Goal: Task Accomplishment & Management: Manage account settings

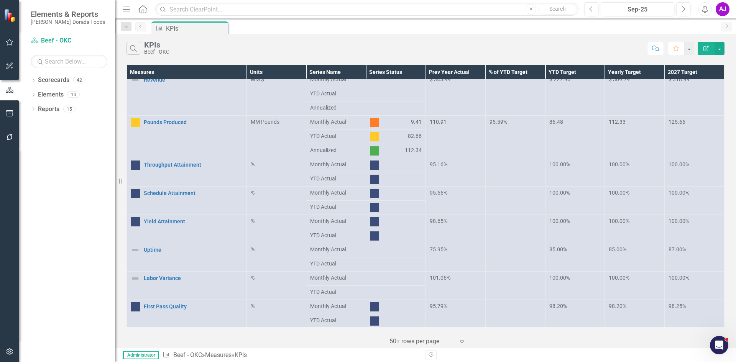
scroll to position [50, 0]
click at [5, 355] on button "button" at bounding box center [9, 352] width 17 height 16
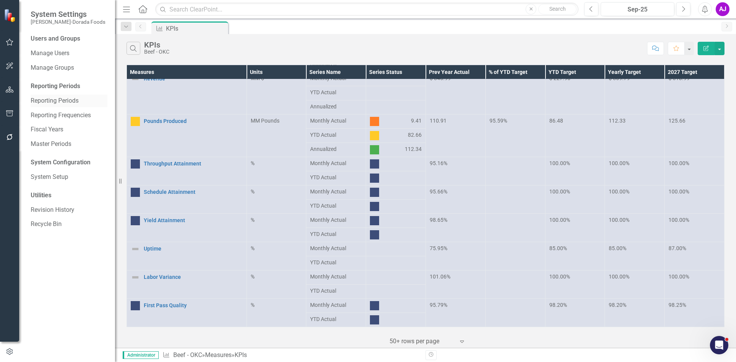
click at [74, 100] on link "Reporting Periods" at bounding box center [69, 101] width 77 height 9
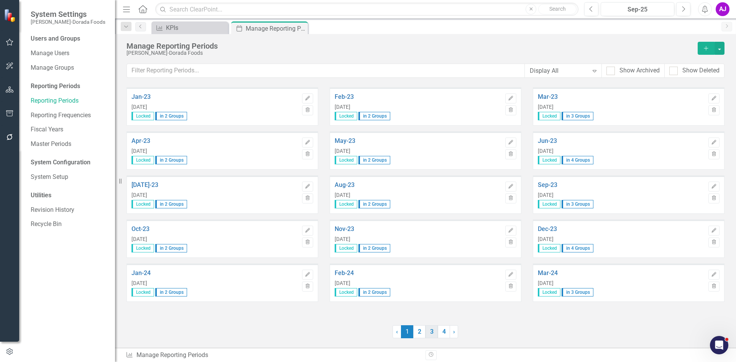
click at [431, 334] on link "3" at bounding box center [431, 331] width 12 height 13
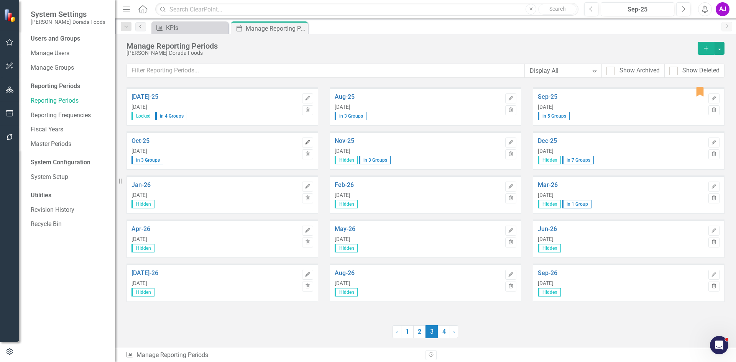
click at [304, 143] on button "Edit" at bounding box center [307, 143] width 11 height 10
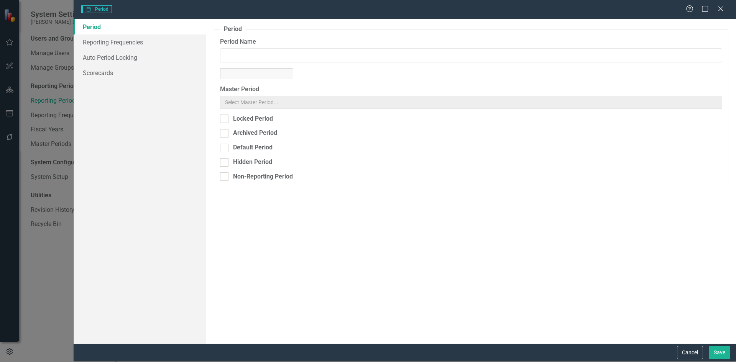
type input "Oct-25"
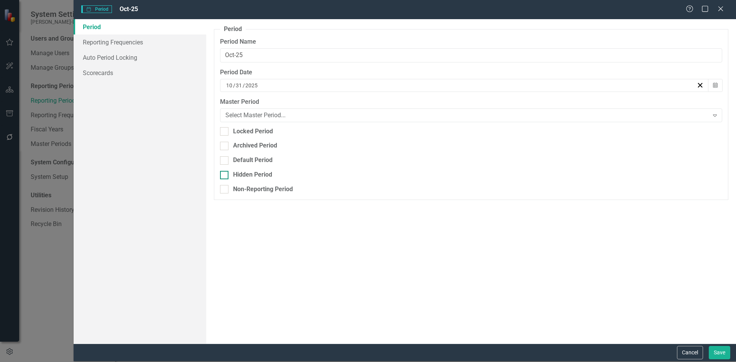
click at [262, 176] on div "Hidden Period" at bounding box center [252, 175] width 39 height 9
click at [225, 176] on input "Hidden Period" at bounding box center [222, 173] width 5 height 5
checkbox input "true"
click at [711, 350] on button "Save" at bounding box center [719, 352] width 21 height 13
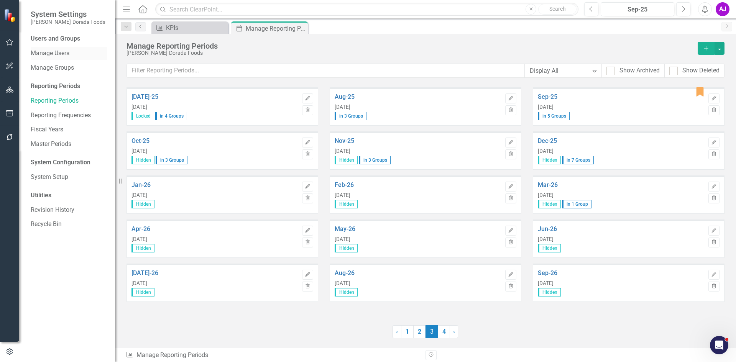
click at [67, 59] on div "Manage Users" at bounding box center [69, 53] width 77 height 13
click at [79, 49] on link "Manage Users" at bounding box center [69, 53] width 77 height 9
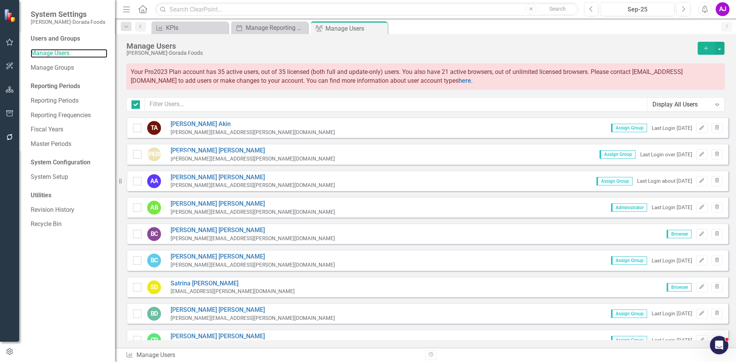
checkbox input "false"
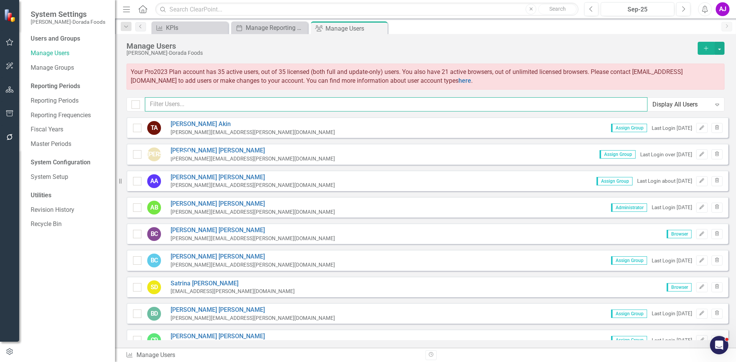
click at [178, 103] on input "text" at bounding box center [396, 104] width 503 height 14
type input "[PERSON_NAME]"
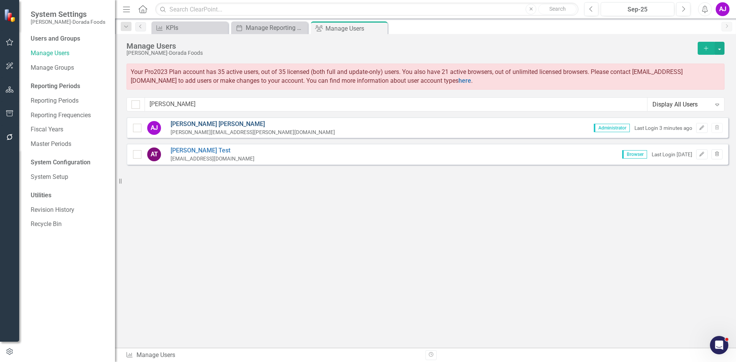
click at [209, 125] on link "[PERSON_NAME]" at bounding box center [253, 124] width 164 height 9
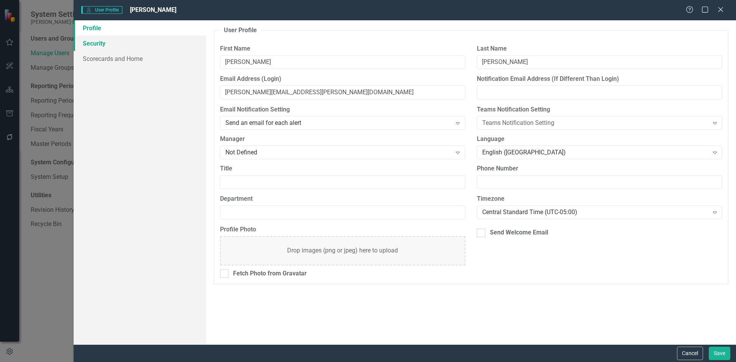
click at [89, 49] on link "Security" at bounding box center [140, 43] width 133 height 15
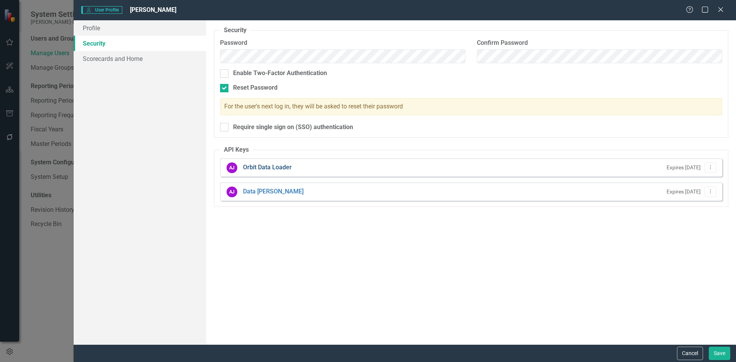
click at [258, 167] on link "Orbit Data Loader" at bounding box center [267, 167] width 49 height 9
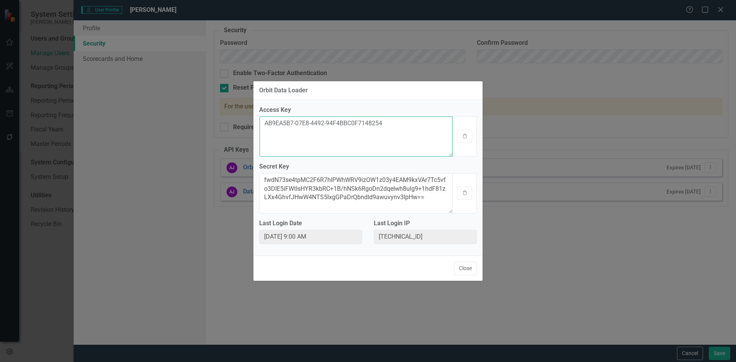
click at [336, 132] on textarea "AB9EA5B7-07E8-4492-94F4BBC0F7148254" at bounding box center [355, 137] width 193 height 40
click at [427, 192] on textarea "fwdN73se4tpMC2F6R7hIPWhWRV9izOW1z03y4EAM9kxVAr7Tc5vfo3DIE5iFWtIsHYR3kbRC+1B/hNS…" at bounding box center [355, 193] width 193 height 40
click at [463, 192] on icon "Clipboard" at bounding box center [465, 193] width 6 height 5
click at [375, 123] on textarea "AB9EA5B7-07E8-4492-94F4BBC0F7148254" at bounding box center [355, 137] width 193 height 40
click at [362, 192] on textarea "fwdN73se4tpMC2F6R7hIPWhWRV9izOW1z03y4EAM9kxVAr7Tc5vfo3DIE5iFWtIsHYR3kbRC+1B/hNS…" at bounding box center [355, 193] width 193 height 40
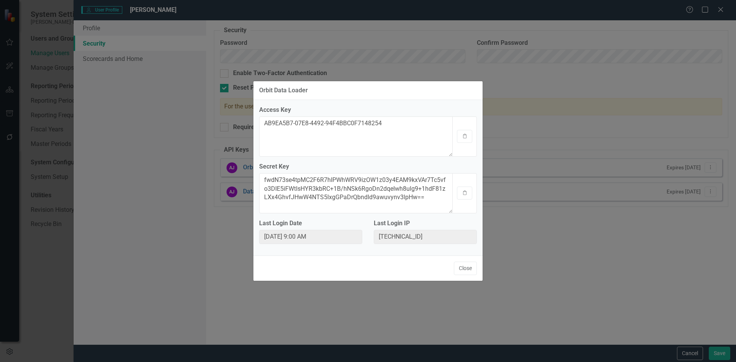
click at [468, 270] on button "Close" at bounding box center [465, 268] width 23 height 13
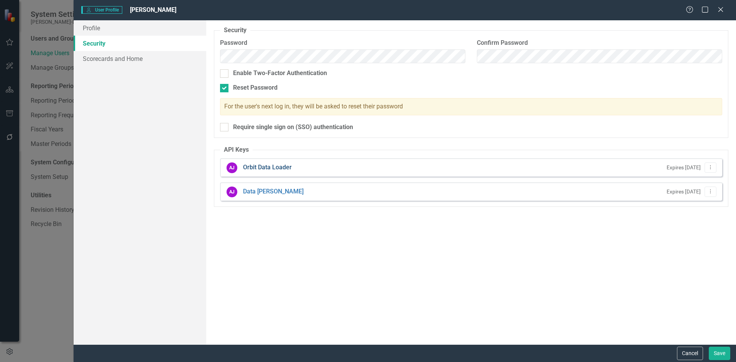
click at [265, 168] on link "Orbit Data Loader" at bounding box center [267, 167] width 49 height 9
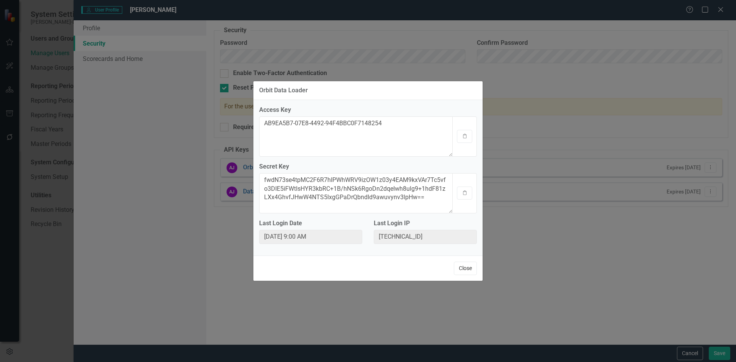
click at [464, 268] on button "Close" at bounding box center [465, 268] width 23 height 13
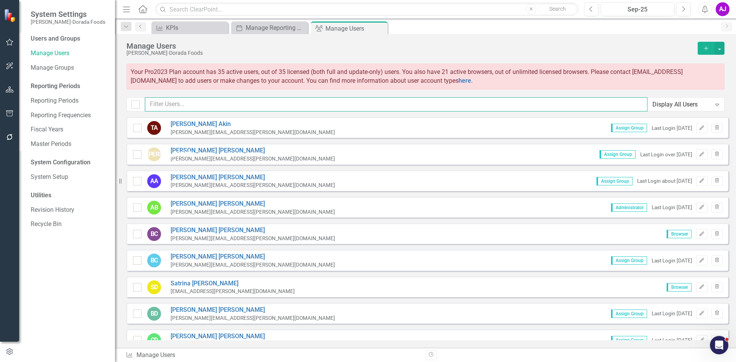
click at [223, 103] on input "text" at bounding box center [396, 104] width 503 height 14
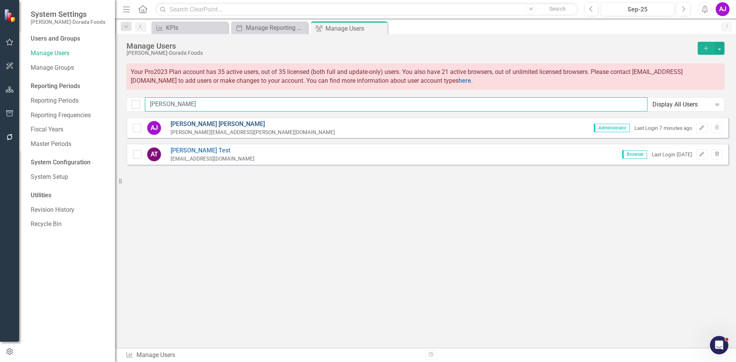
type input "[PERSON_NAME]"
click at [208, 124] on link "[PERSON_NAME]" at bounding box center [253, 124] width 164 height 9
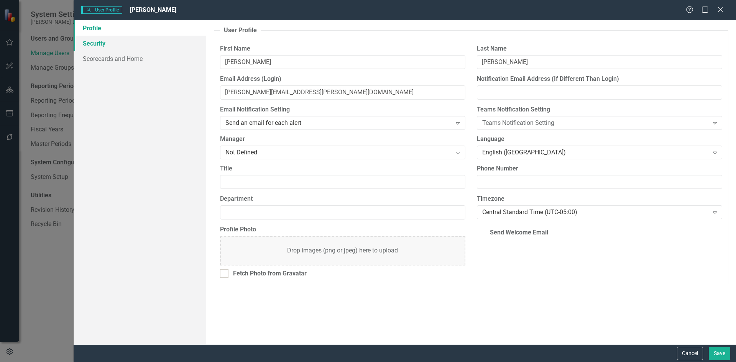
click at [130, 44] on link "Security" at bounding box center [140, 43] width 133 height 15
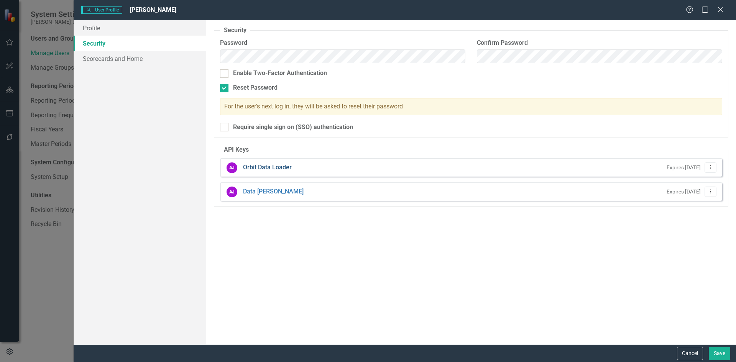
click at [283, 168] on link "Orbit Data Loader" at bounding box center [267, 167] width 49 height 9
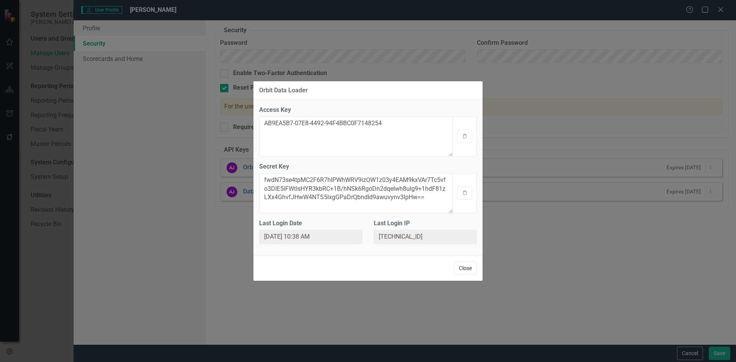
click at [472, 269] on button "Close" at bounding box center [465, 268] width 23 height 13
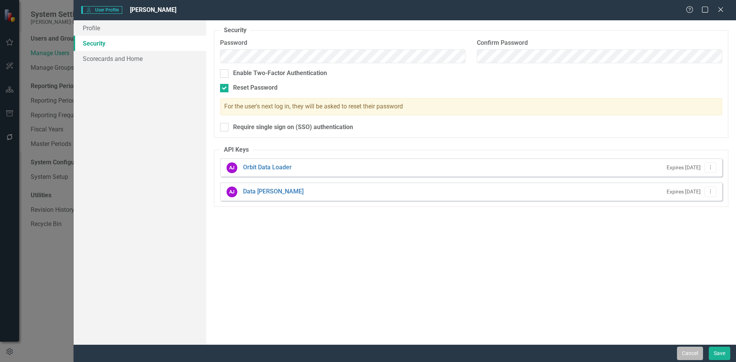
click at [698, 351] on button "Cancel" at bounding box center [690, 353] width 26 height 13
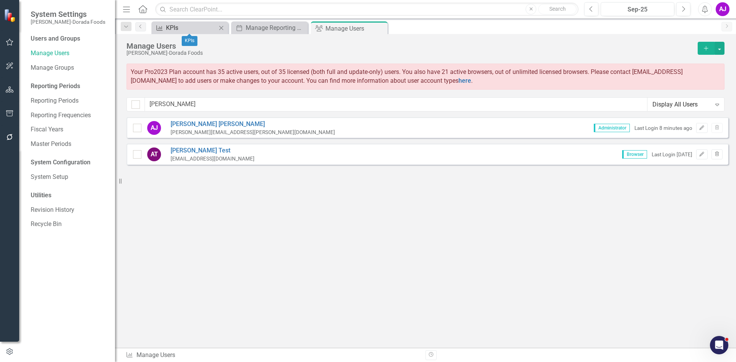
click at [212, 25] on div "KPIs" at bounding box center [191, 28] width 51 height 10
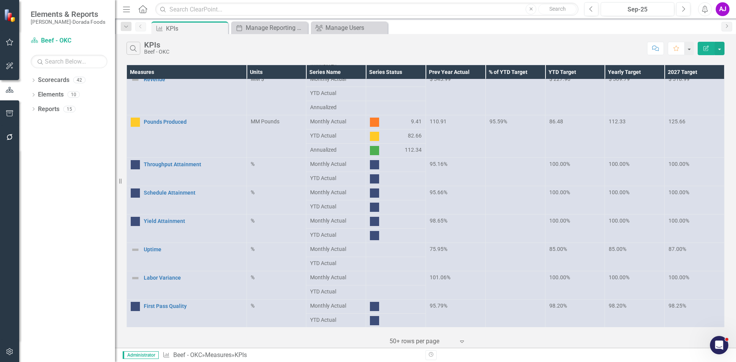
scroll to position [50, 0]
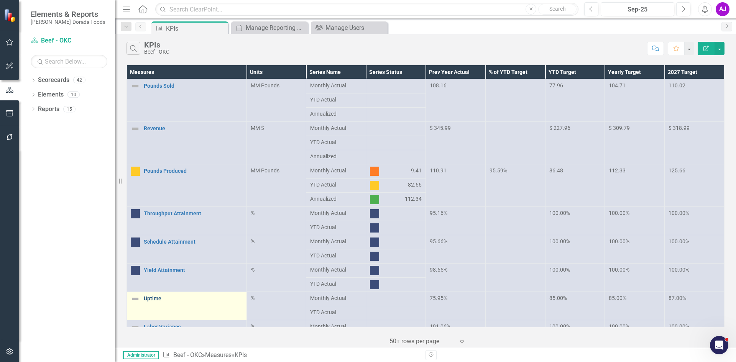
click at [151, 299] on link "Uptime" at bounding box center [193, 299] width 99 height 6
